Goal: Navigation & Orientation: Find specific page/section

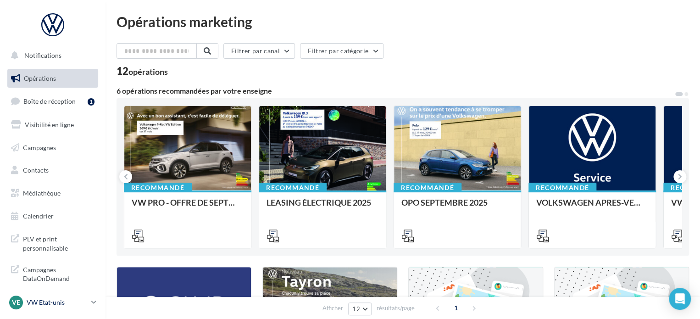
click at [57, 294] on link "VE VW Etat-unis vw-kear-31201" at bounding box center [52, 302] width 91 height 17
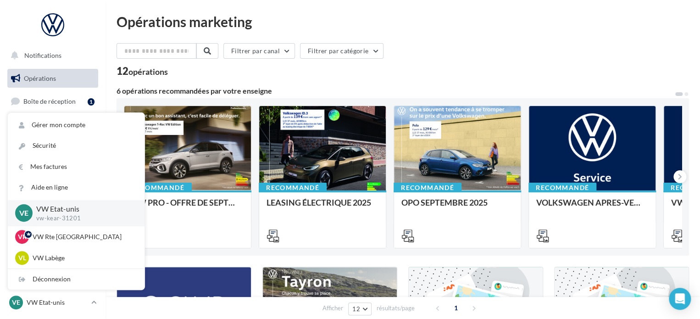
click at [206, 75] on div "12 opérations" at bounding box center [403, 72] width 573 height 12
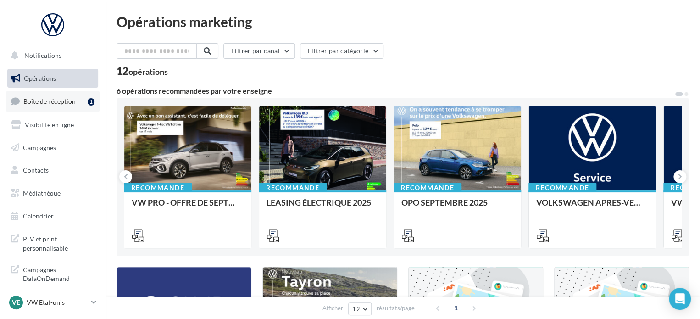
click at [45, 97] on span "Boîte de réception" at bounding box center [49, 101] width 52 height 8
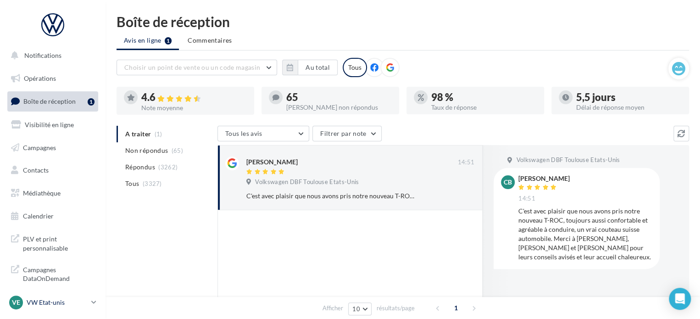
click at [58, 296] on div "VE VW Etat-unis vw-kear-31201" at bounding box center [48, 302] width 78 height 14
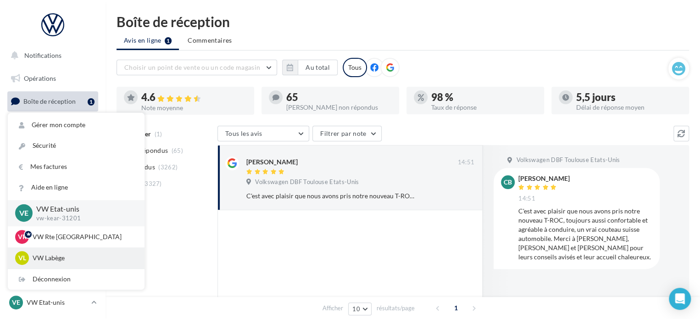
click at [64, 260] on p "VW Labège" at bounding box center [83, 257] width 101 height 9
